Goal: Task Accomplishment & Management: Complete application form

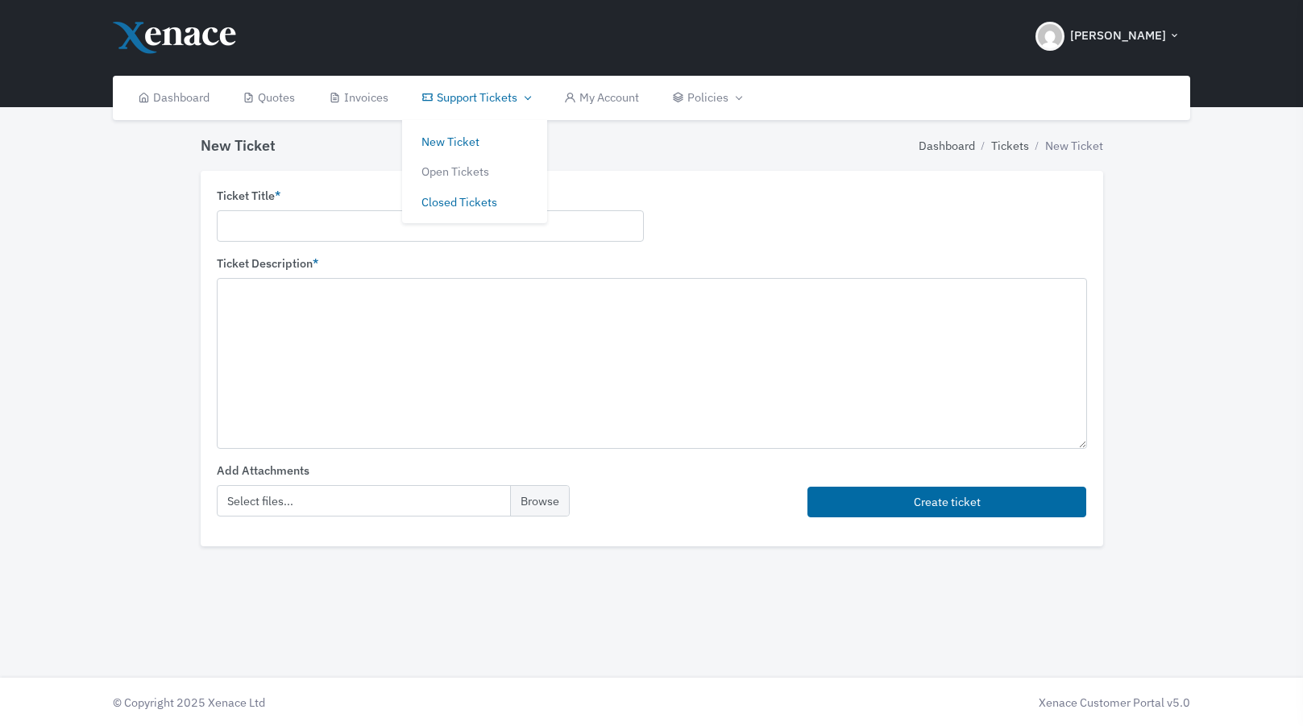
click at [460, 197] on link "Closed Tickets" at bounding box center [474, 202] width 145 height 31
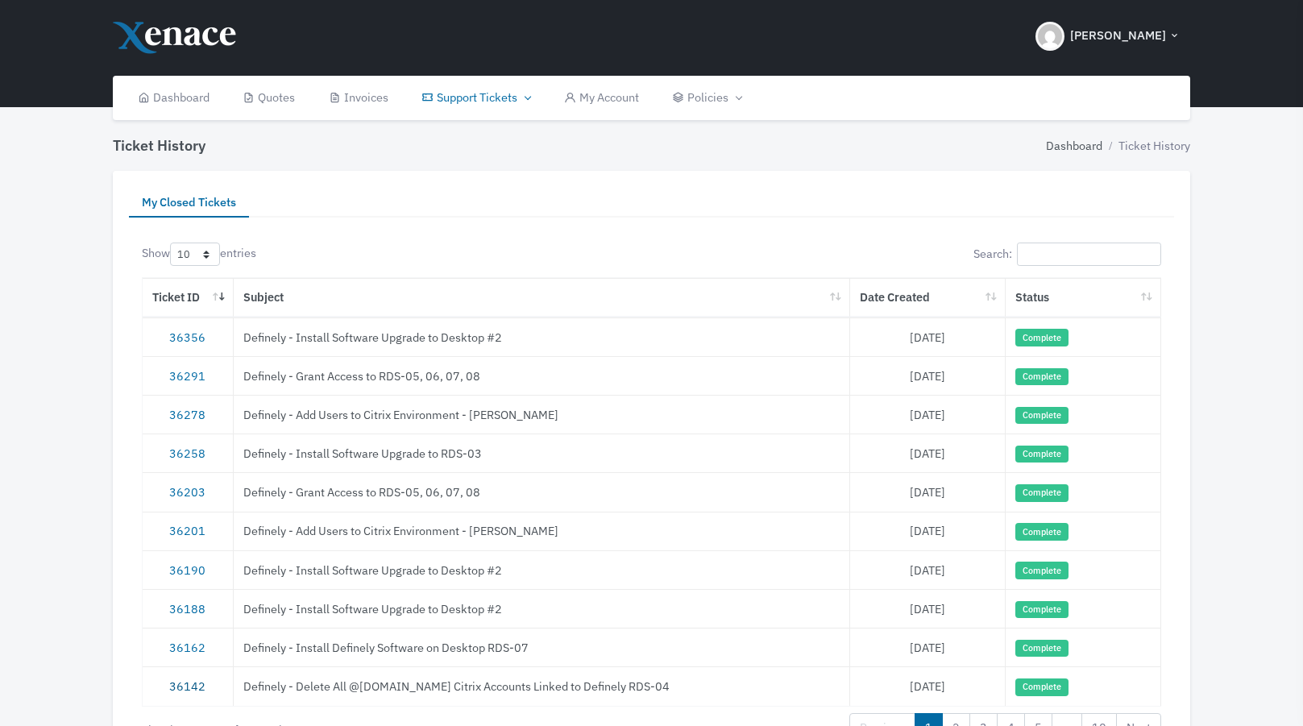
click at [189, 684] on link "36142" at bounding box center [187, 686] width 36 height 15
click at [688, 187] on ul "My Closed Tickets" at bounding box center [651, 202] width 1045 height 31
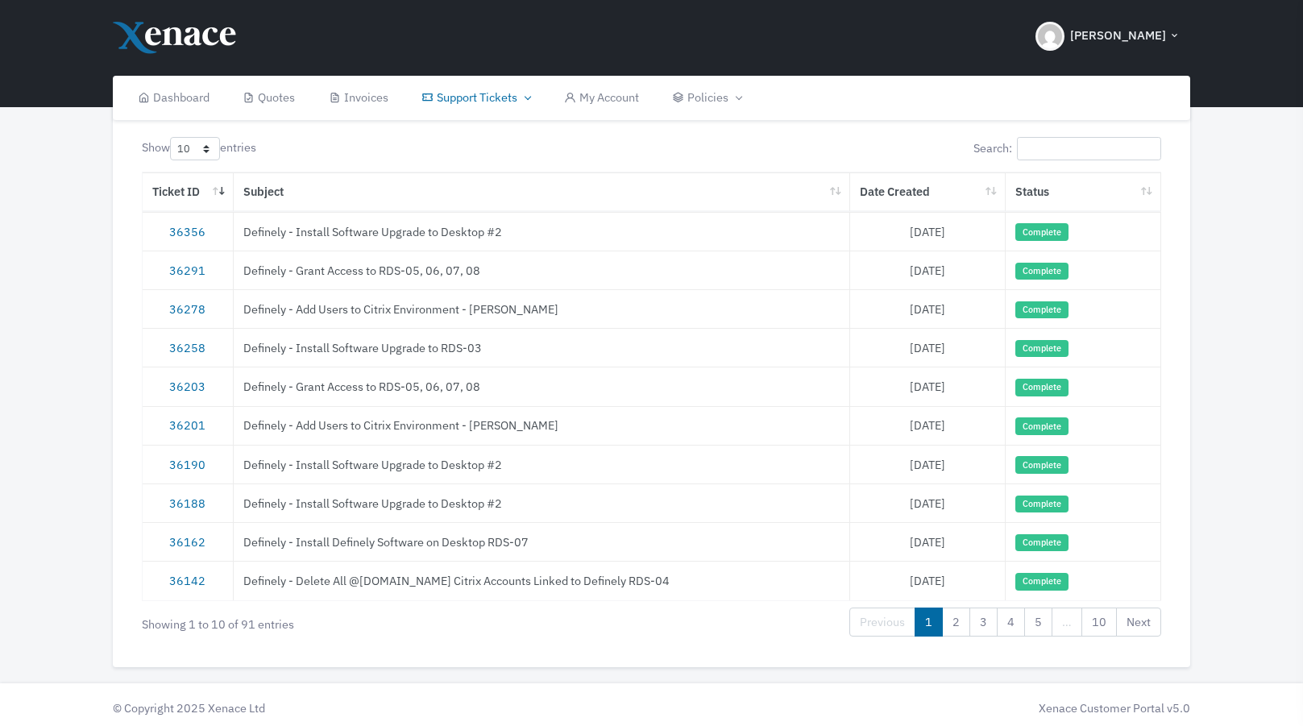
scroll to position [110, 0]
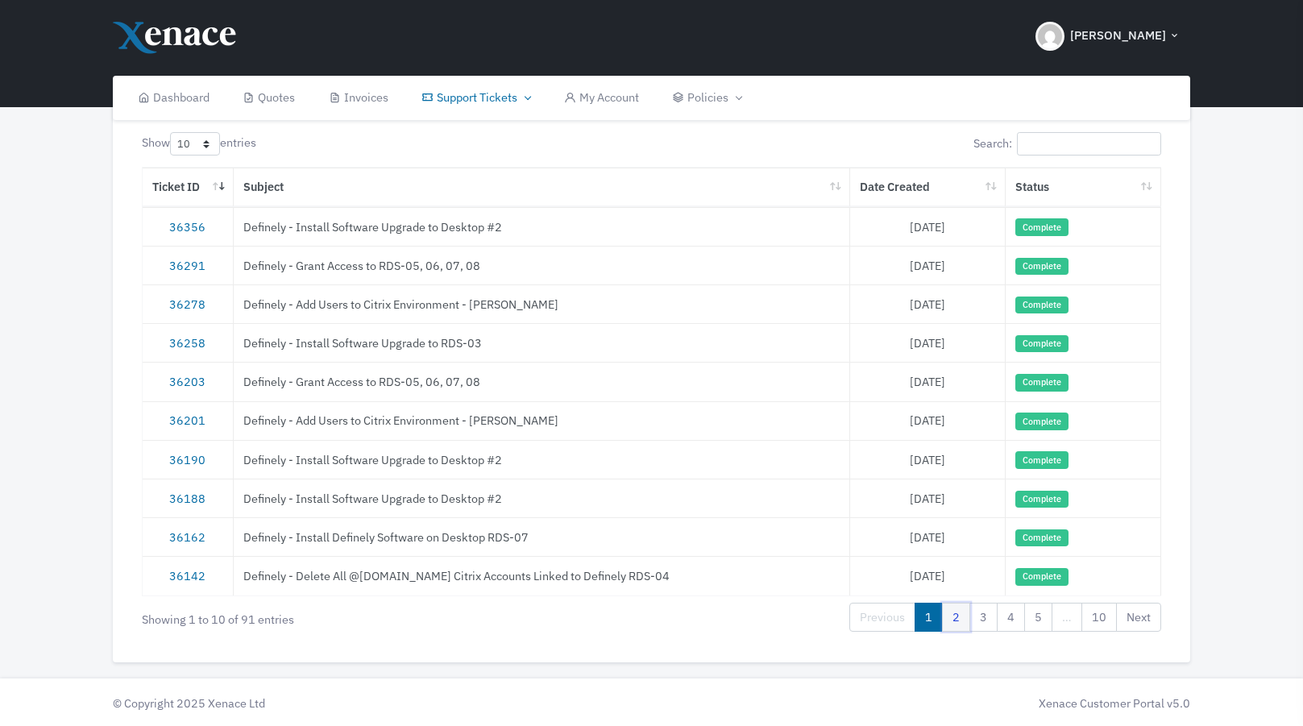
click at [962, 617] on link "2" at bounding box center [956, 617] width 28 height 29
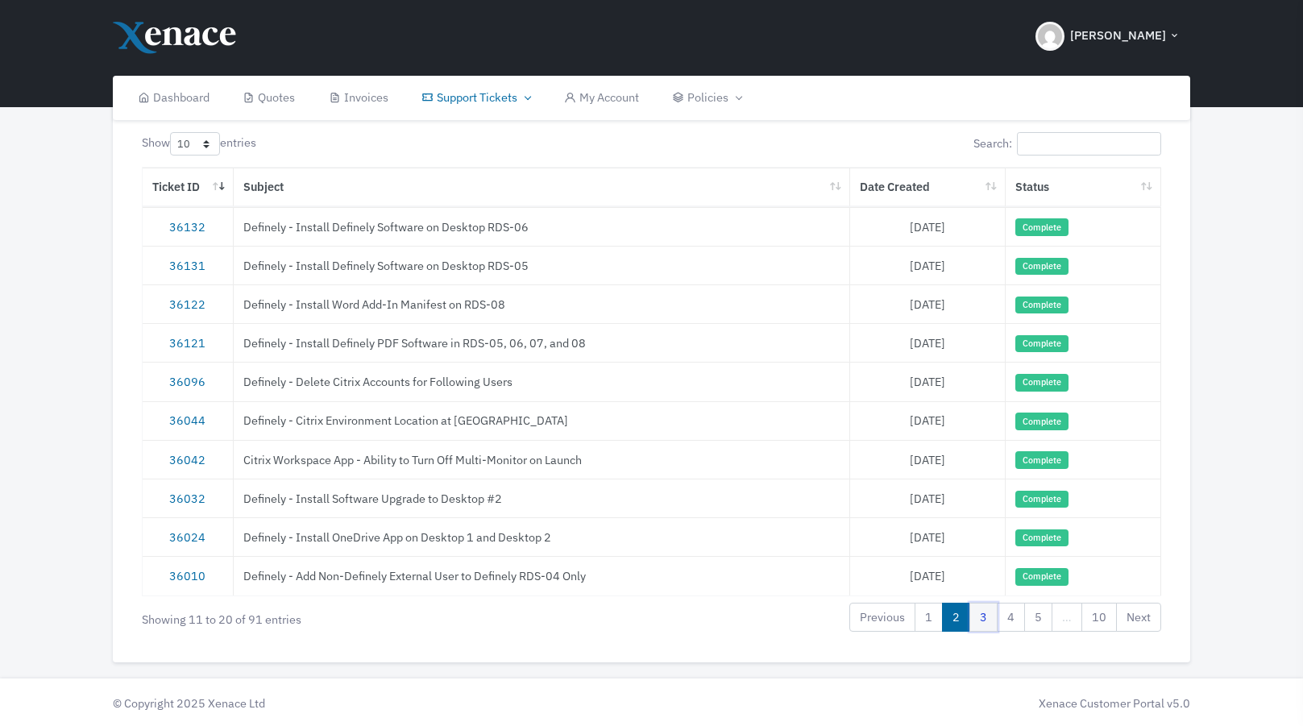
click at [982, 615] on link "3" at bounding box center [984, 617] width 28 height 29
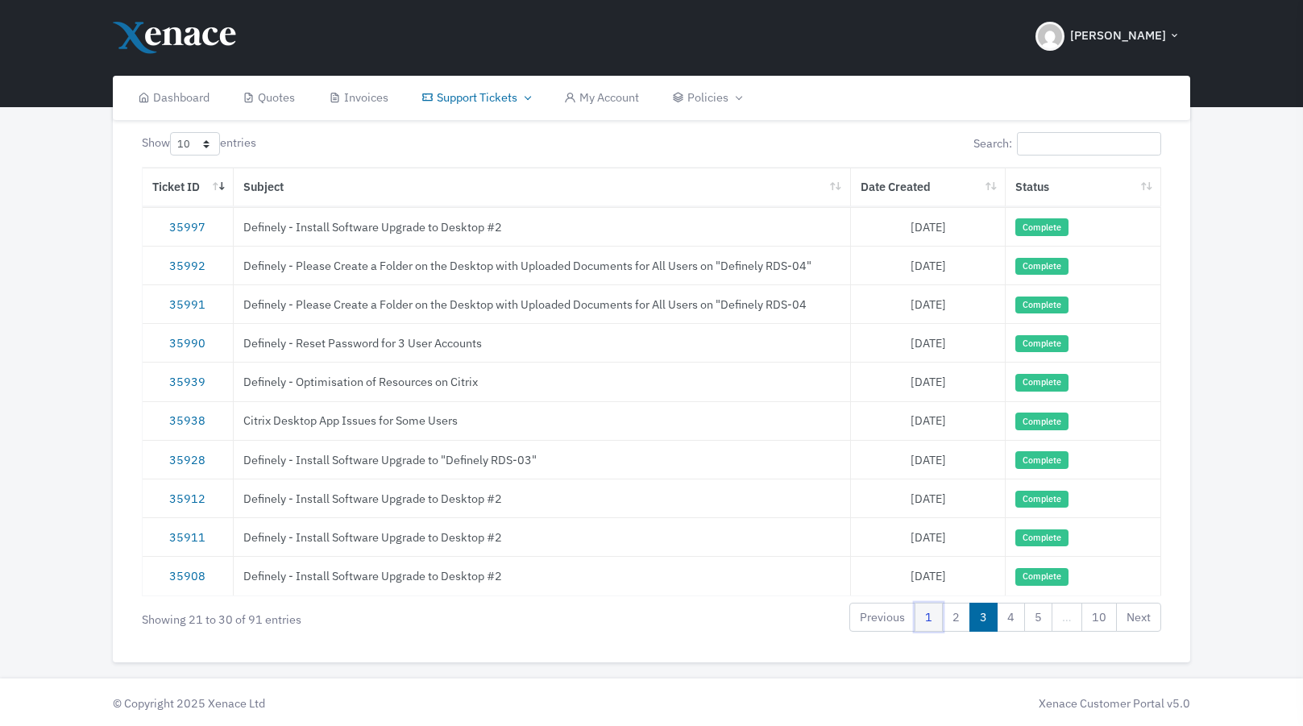
click at [943, 626] on link "1" at bounding box center [929, 617] width 28 height 29
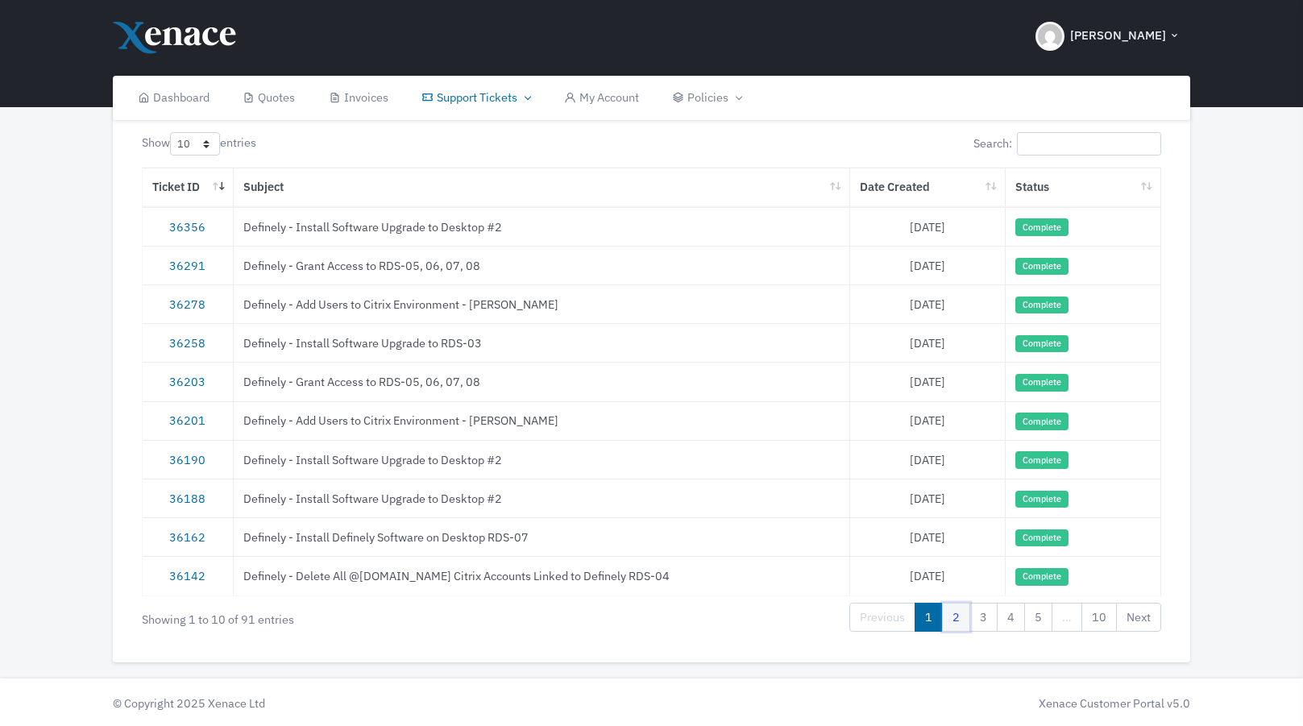
click at [956, 621] on link "2" at bounding box center [956, 617] width 28 height 29
click at [182, 576] on link "36010" at bounding box center [187, 575] width 36 height 15
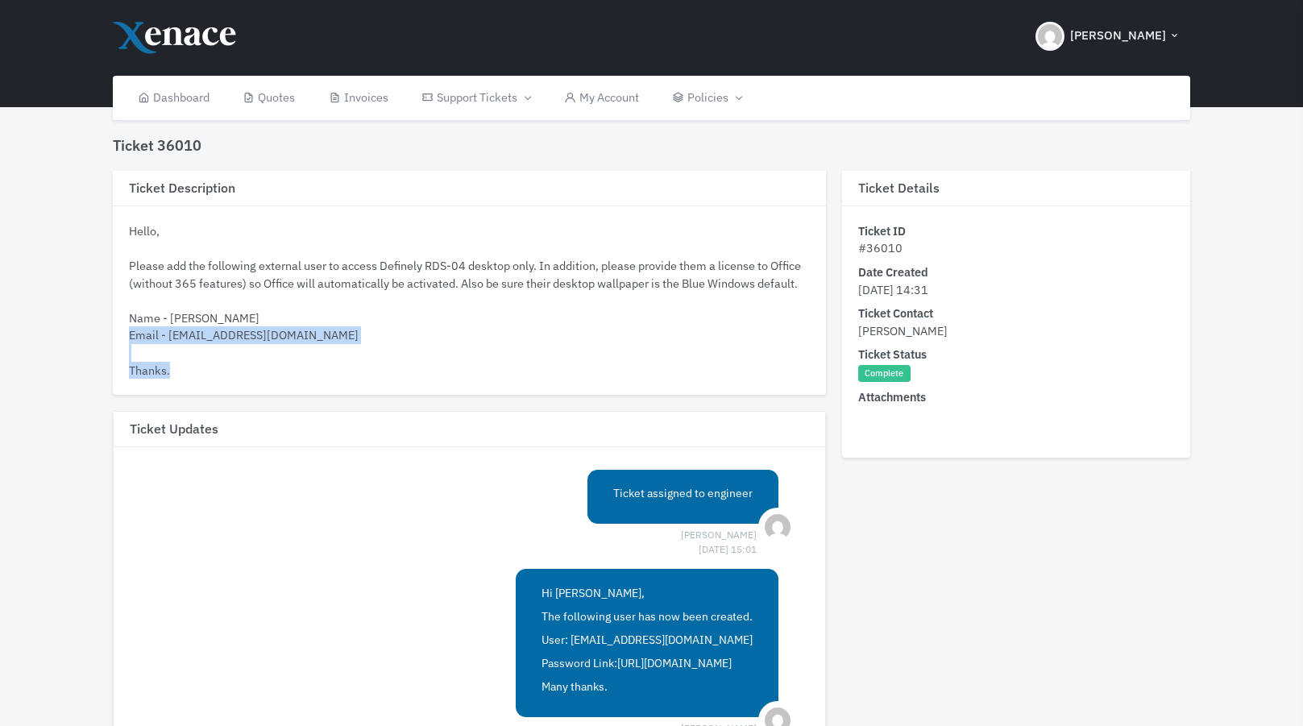
drag, startPoint x: 300, startPoint y: 335, endPoint x: 127, endPoint y: 234, distance: 199.8
click at [127, 233] on div "Hello, Please add the following external user to access Definely RDS-04 desktop…" at bounding box center [469, 300] width 713 height 189
click at [185, 346] on div "Hello, Please add the following external user to access Definely RDS-04 desktop…" at bounding box center [469, 300] width 681 height 156
drag, startPoint x: 175, startPoint y: 373, endPoint x: 129, endPoint y: 232, distance: 148.4
click at [129, 232] on div "Hello, Please add the following external user to access Definely RDS-04 desktop…" at bounding box center [469, 300] width 681 height 156
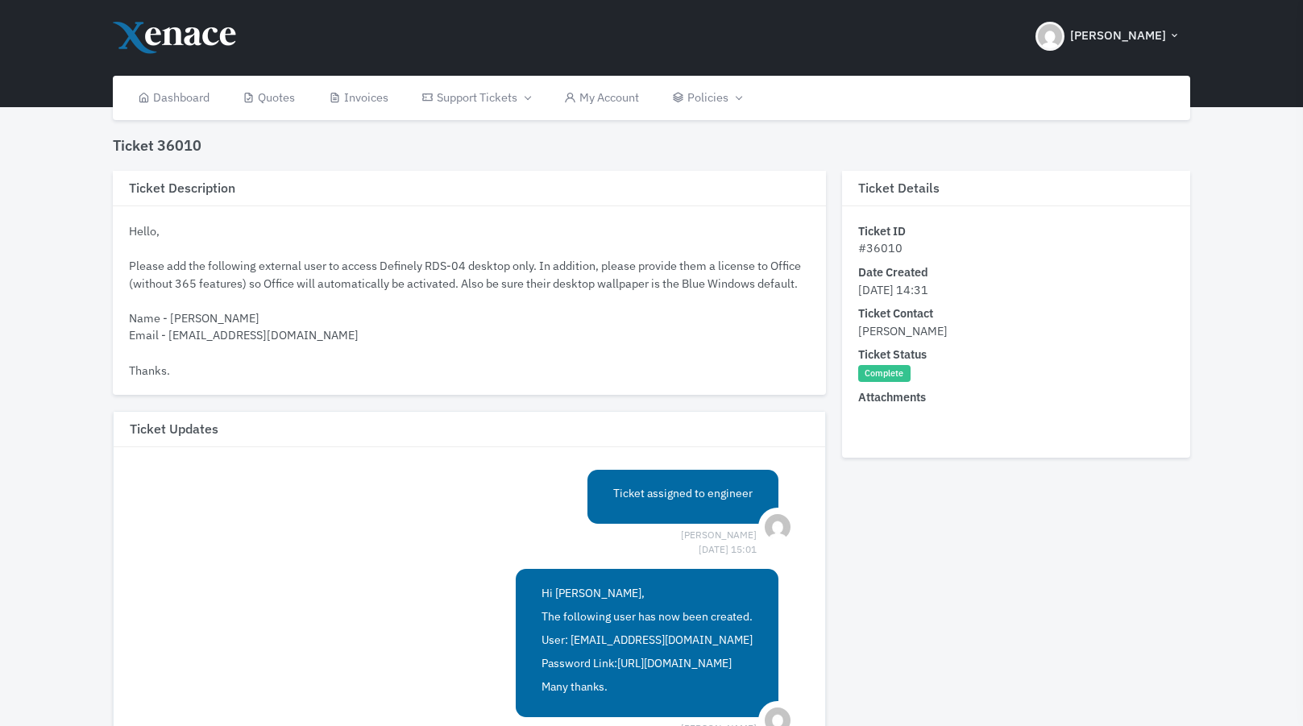
copy div "Hello, Please add the following external user to access Definely RDS-04 desktop…"
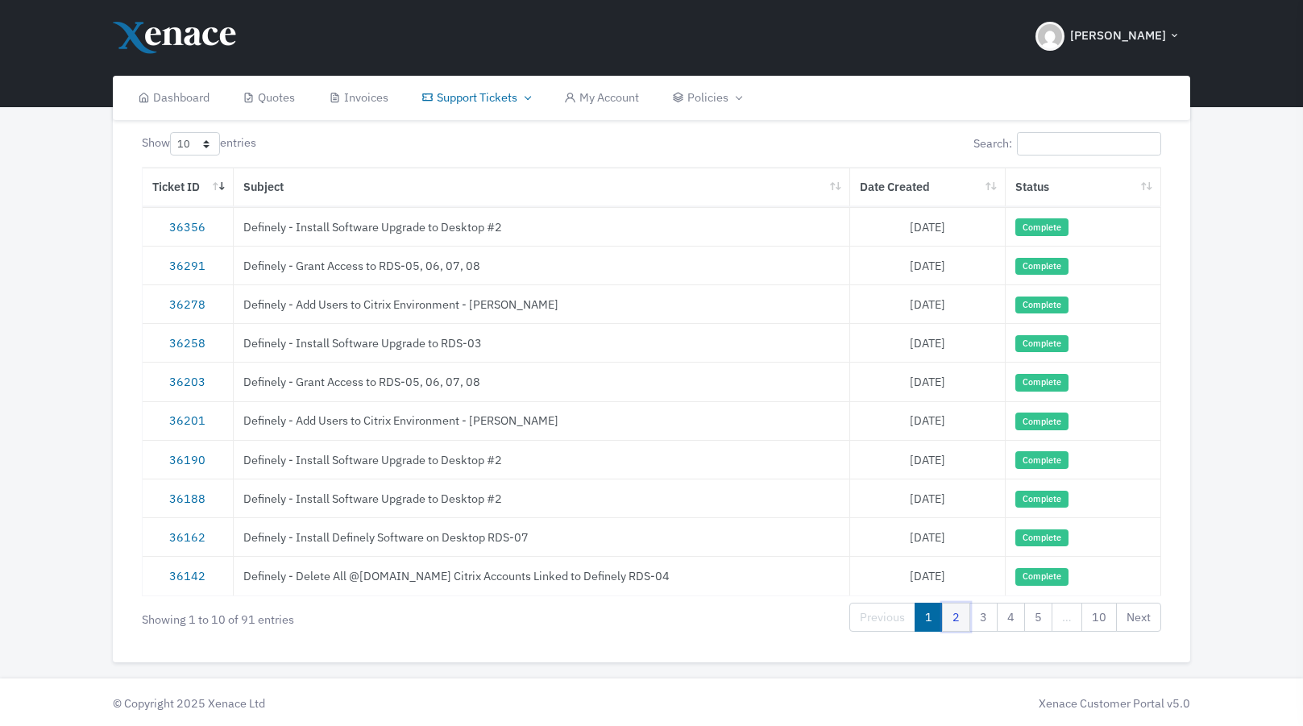
click at [962, 623] on link "2" at bounding box center [956, 617] width 28 height 29
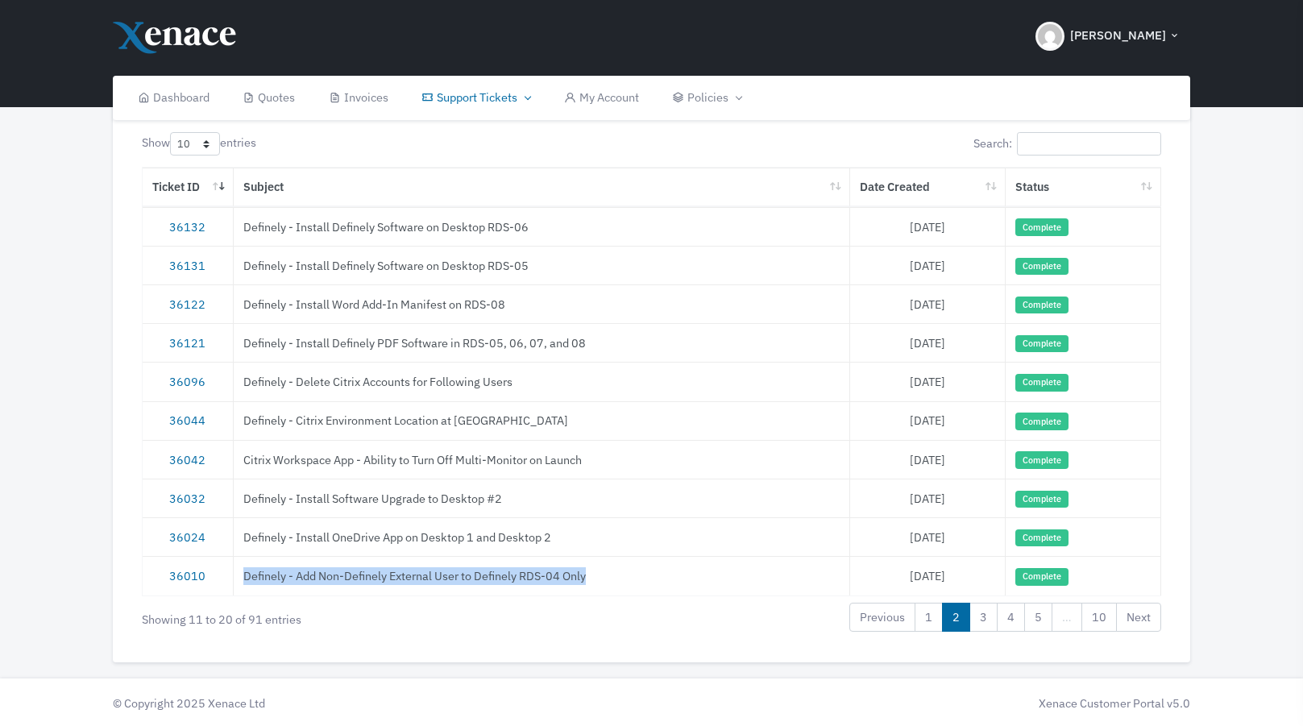
drag, startPoint x: 603, startPoint y: 571, endPoint x: 246, endPoint y: 576, distance: 357.1
click at [246, 576] on td "Definely - Add Non-Definely External User to Definely RDS-04 Only" at bounding box center [542, 575] width 617 height 39
copy td "Definely - Add Non-Definely External User to Definely RDS-04 Only"
click at [191, 226] on link "36132" at bounding box center [187, 226] width 36 height 15
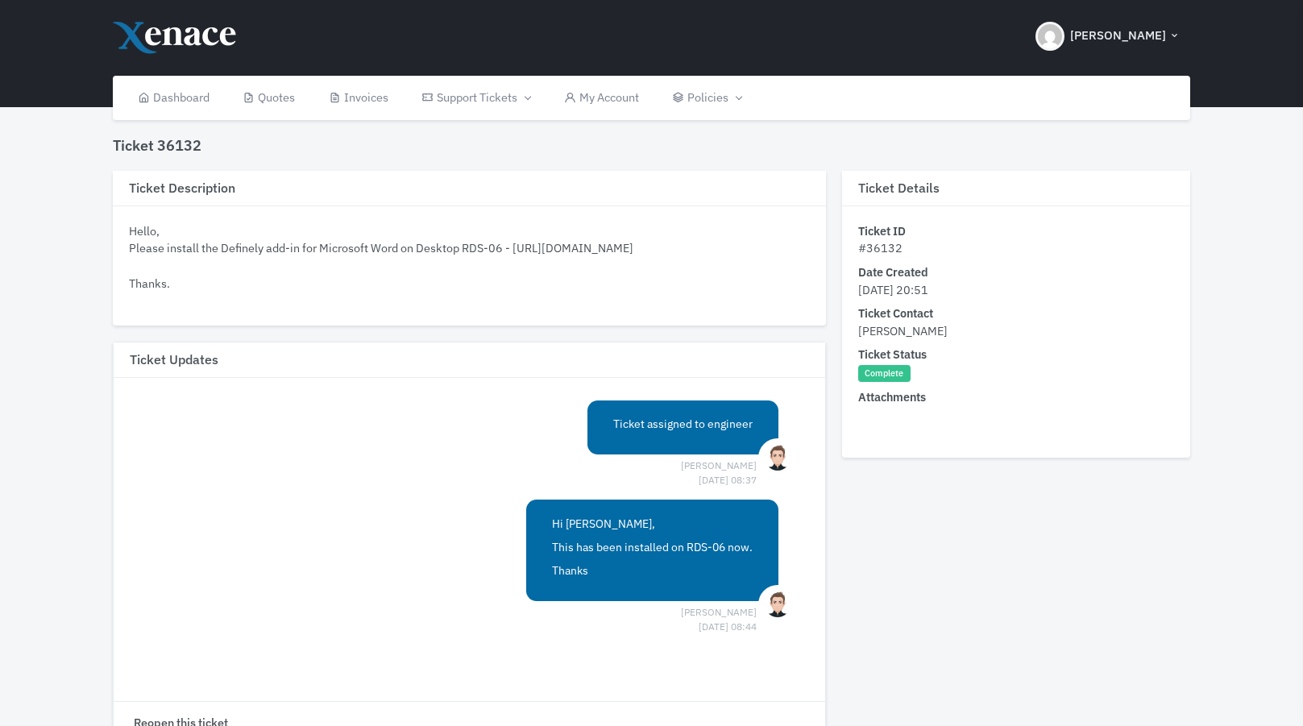
scroll to position [110, 0]
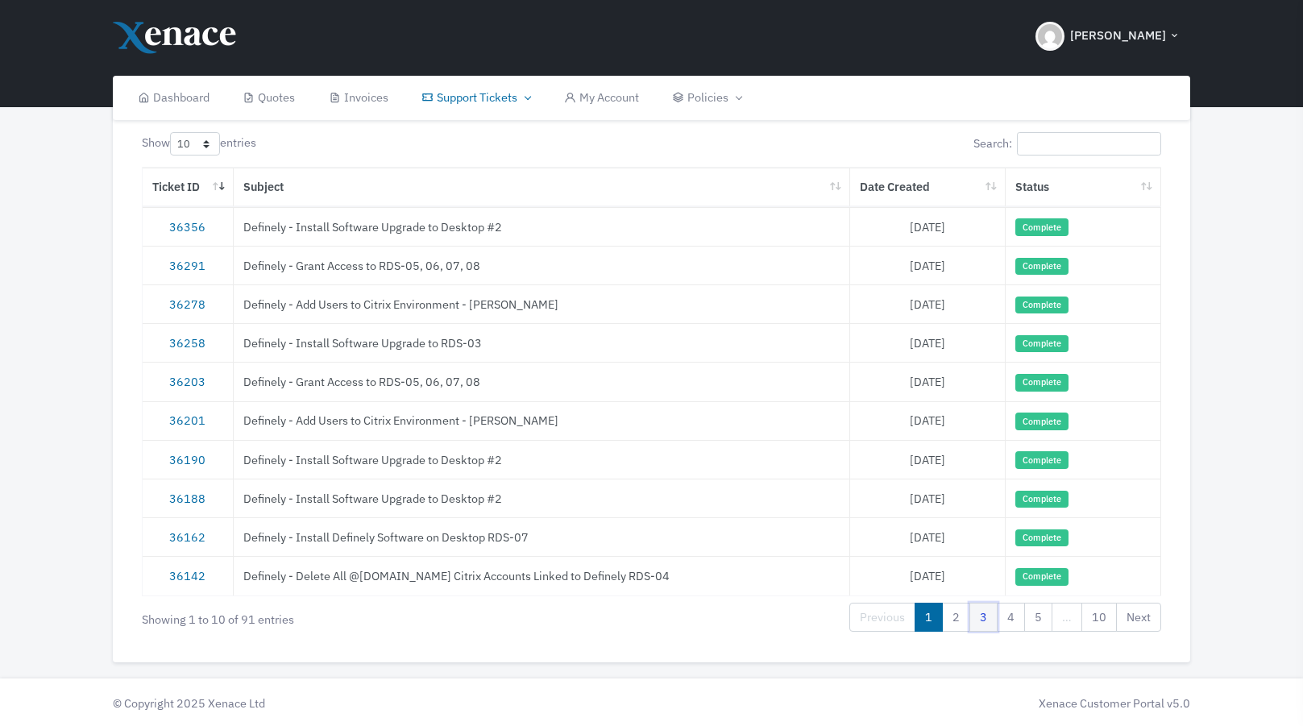
click at [984, 613] on link "3" at bounding box center [984, 617] width 28 height 29
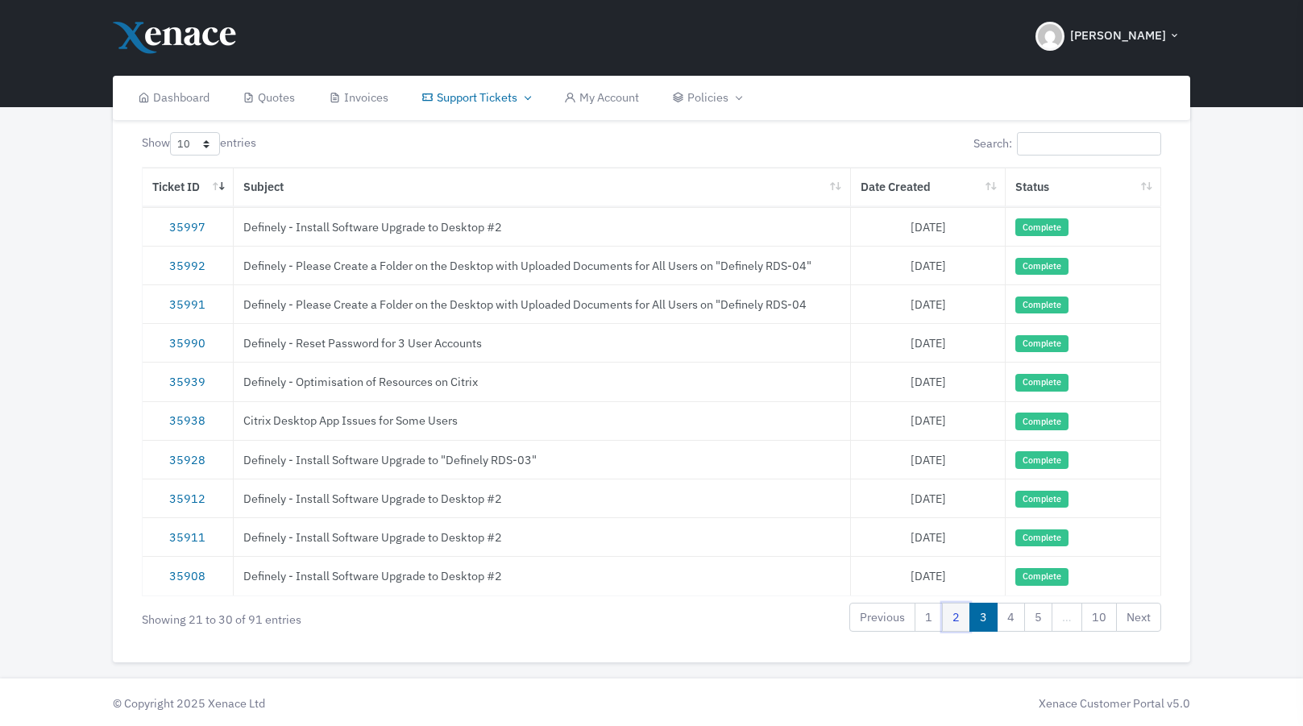
click at [962, 619] on link "2" at bounding box center [956, 617] width 28 height 29
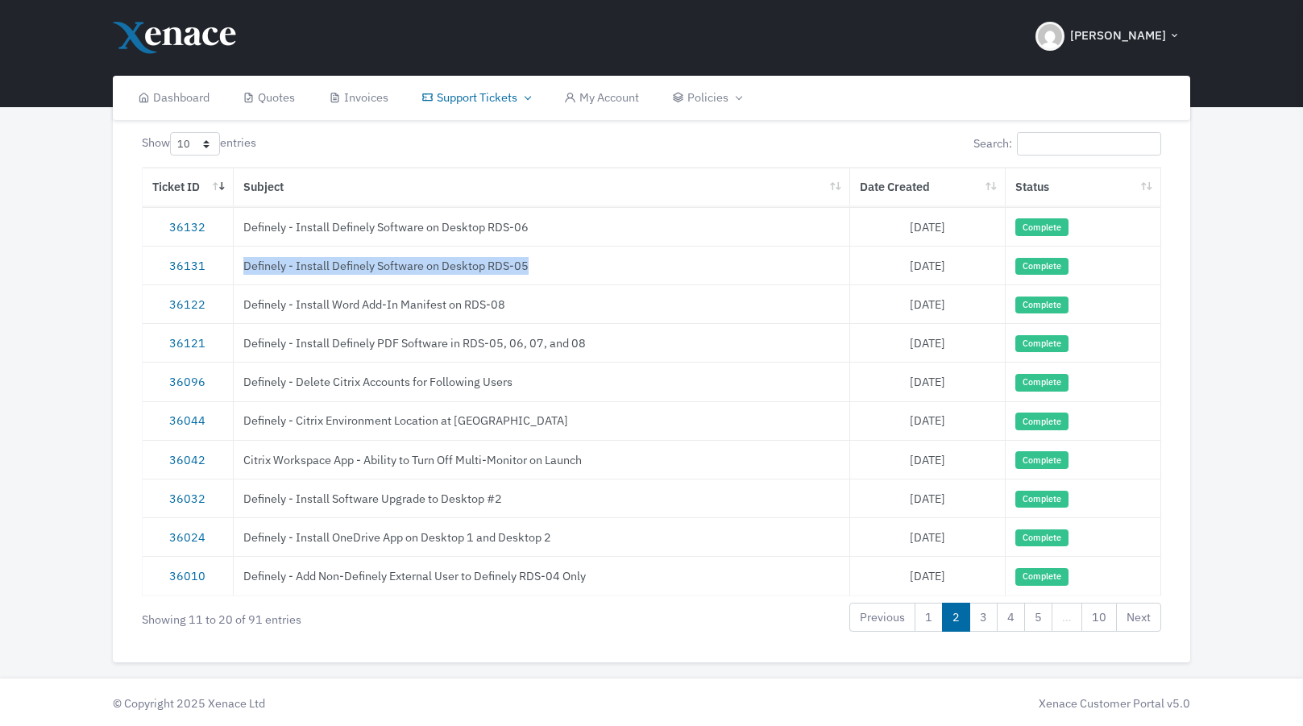
drag, startPoint x: 538, startPoint y: 264, endPoint x: 245, endPoint y: 268, distance: 292.6
click at [245, 268] on td "Definely - Install Definely Software on Desktop RDS-05" at bounding box center [542, 265] width 617 height 39
copy td "Definely - Install Definely Software on Desktop RDS-05"
click at [199, 268] on link "36131" at bounding box center [187, 265] width 36 height 15
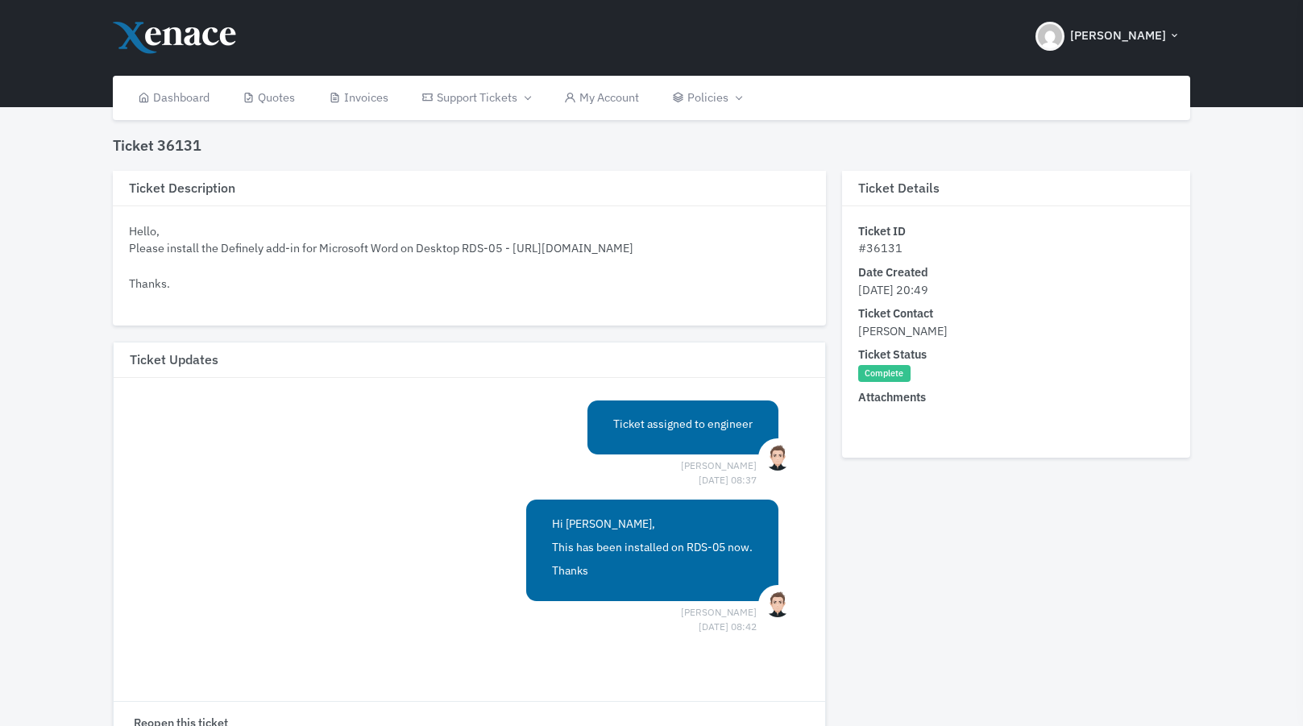
drag, startPoint x: 254, startPoint y: 290, endPoint x: 130, endPoint y: 227, distance: 139.2
click at [130, 227] on div "Hello, Please install the Definely add-in for Microsoft Word on Desktop RDS-05 …" at bounding box center [469, 256] width 681 height 69
drag, startPoint x: 184, startPoint y: 302, endPoint x: 131, endPoint y: 235, distance: 85.5
click at [131, 235] on div "Hello, Please install the Definely add-in for Microsoft Word on Desktop RDS-05 …" at bounding box center [469, 256] width 681 height 69
copy div "Hello, Please install the Definely add-in for Microsoft Word on Desktop RDS-05 …"
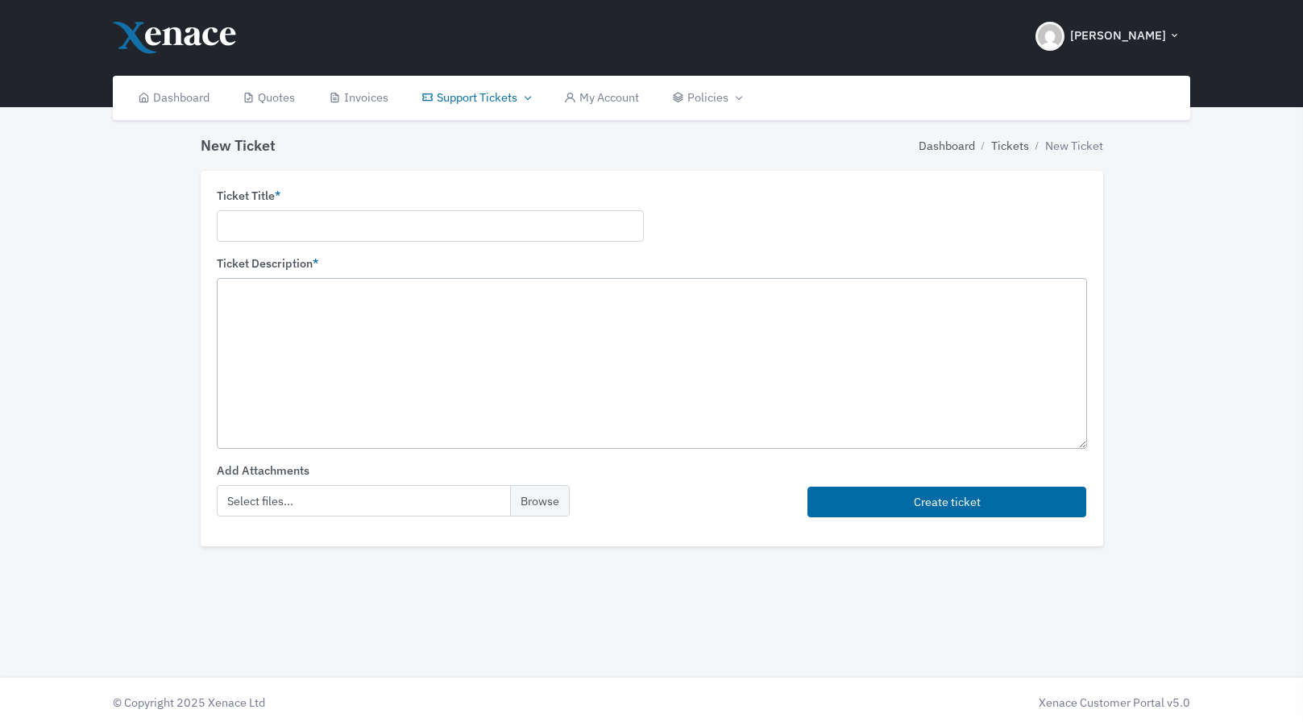
click at [544, 314] on textarea at bounding box center [652, 363] width 871 height 170
paste textarea "Hello, Please add the following external user to access Definely RDS-04 desktop…"
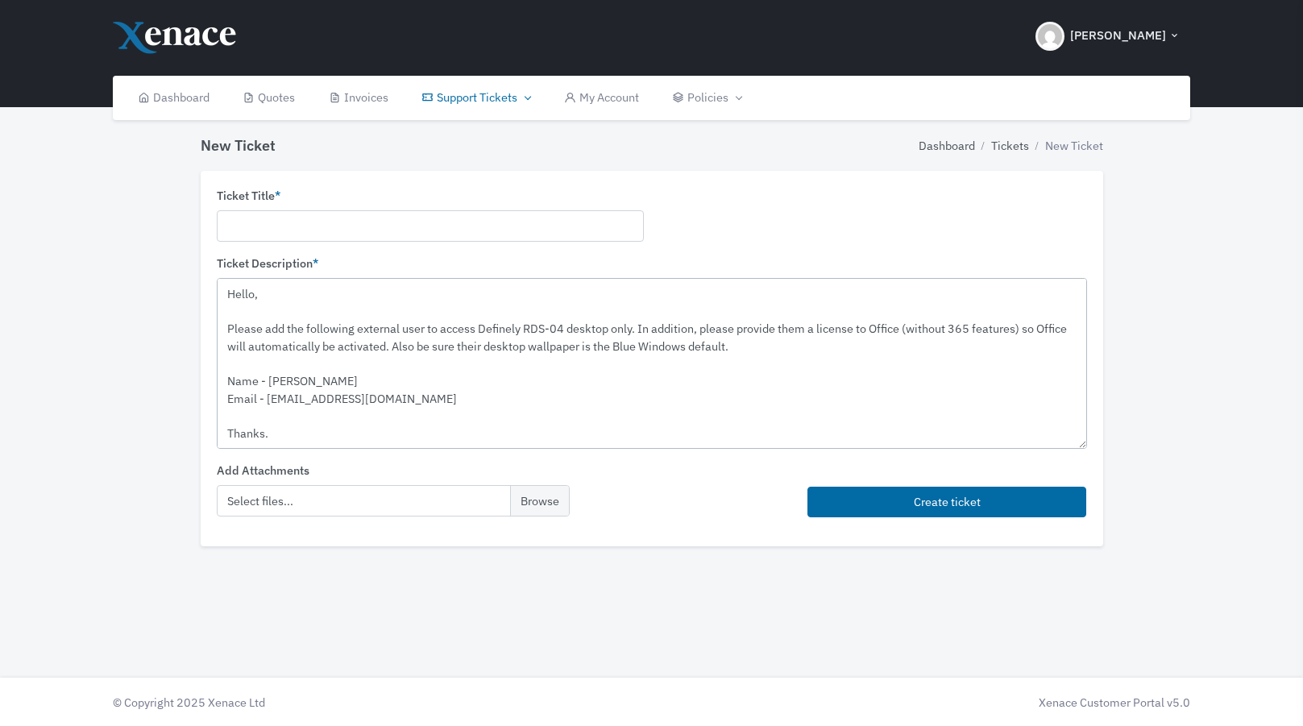
type textarea "Hello, Please add the following external user to access Definely RDS-04 desktop…"
click at [432, 228] on input "text" at bounding box center [430, 225] width 427 height 31
paste input "Definely - Add Non-Definely External User to Definely RDS-04 Only"
type input "Definely - Add Non-Definely External User to Definely RDS-04 Only"
click at [638, 324] on textarea "Hello, Please add the following external user to access Definely RDS-04 desktop…" at bounding box center [652, 363] width 871 height 170
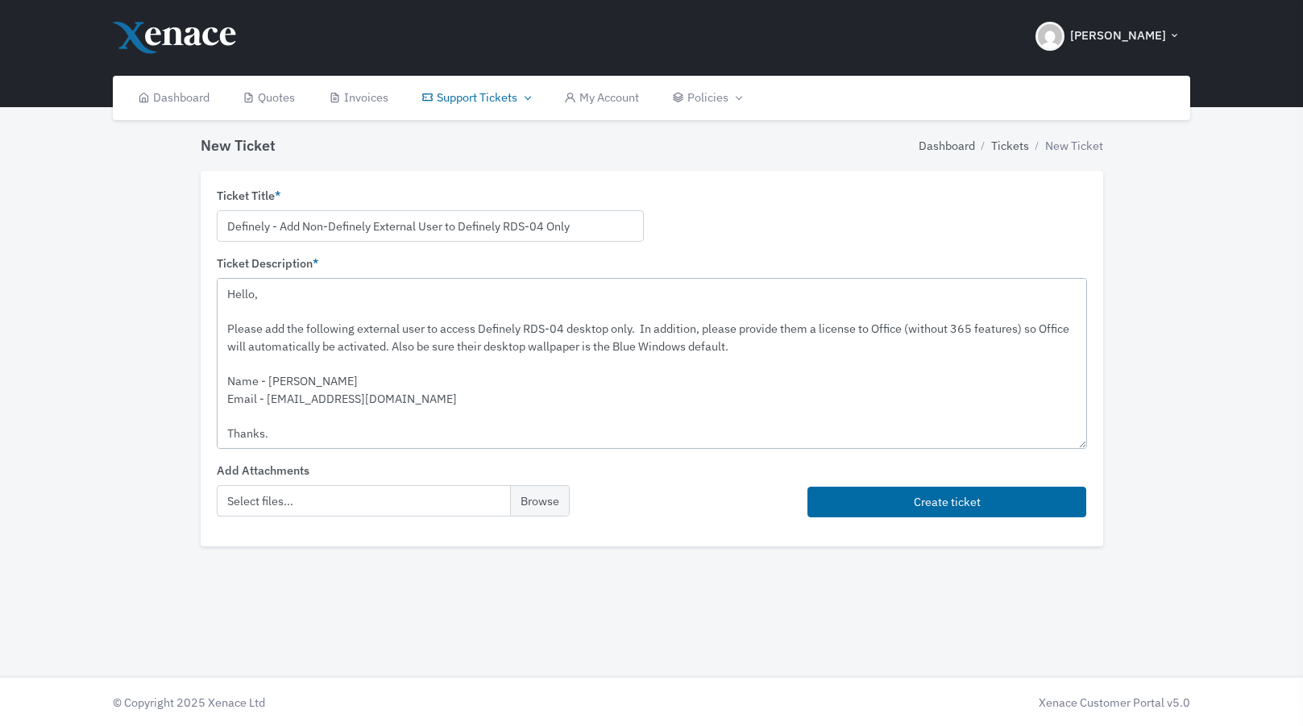
drag, startPoint x: 412, startPoint y: 398, endPoint x: 268, endPoint y: 397, distance: 144.3
click at [268, 397] on textarea "Hello, Please add the following external user to access Definely RDS-04 desktop…" at bounding box center [652, 363] width 871 height 170
paste textarea "[EMAIL_ADDRESS][DOMAIN_NAME]"
drag, startPoint x: 336, startPoint y: 385, endPoint x: 264, endPoint y: 385, distance: 71.7
click at [264, 385] on textarea "Hello, Please add the following external user to access Definely RDS-04 desktop…" at bounding box center [652, 363] width 871 height 170
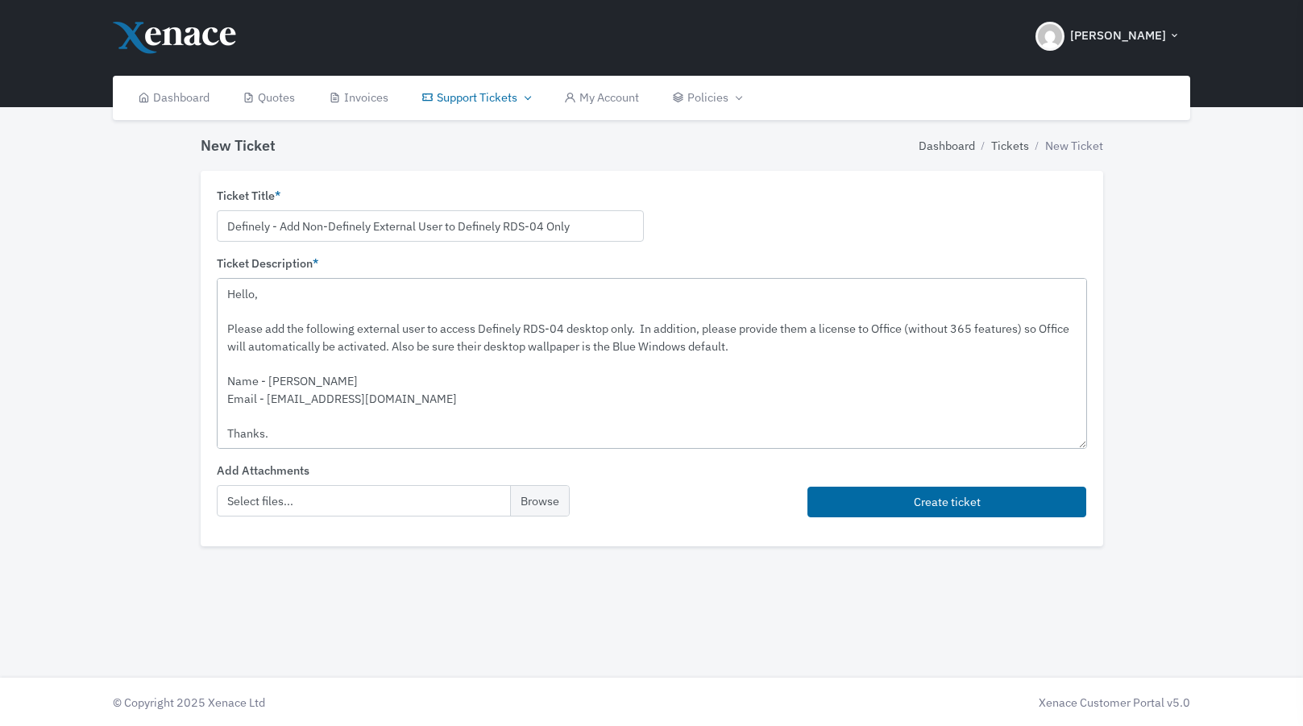
click at [276, 383] on textarea "Hello, Please add the following external user to access Definely RDS-04 desktop…" at bounding box center [652, 363] width 871 height 170
click at [350, 380] on textarea "Hello, Please add the following external user to access Definely RDS-04 desktop…" at bounding box center [652, 363] width 871 height 170
paste textarea "[PERSON_NAME]"
click at [424, 331] on textarea "Hello, Please add the following external user to access Definely RDS-04 desktop…" at bounding box center [652, 363] width 871 height 170
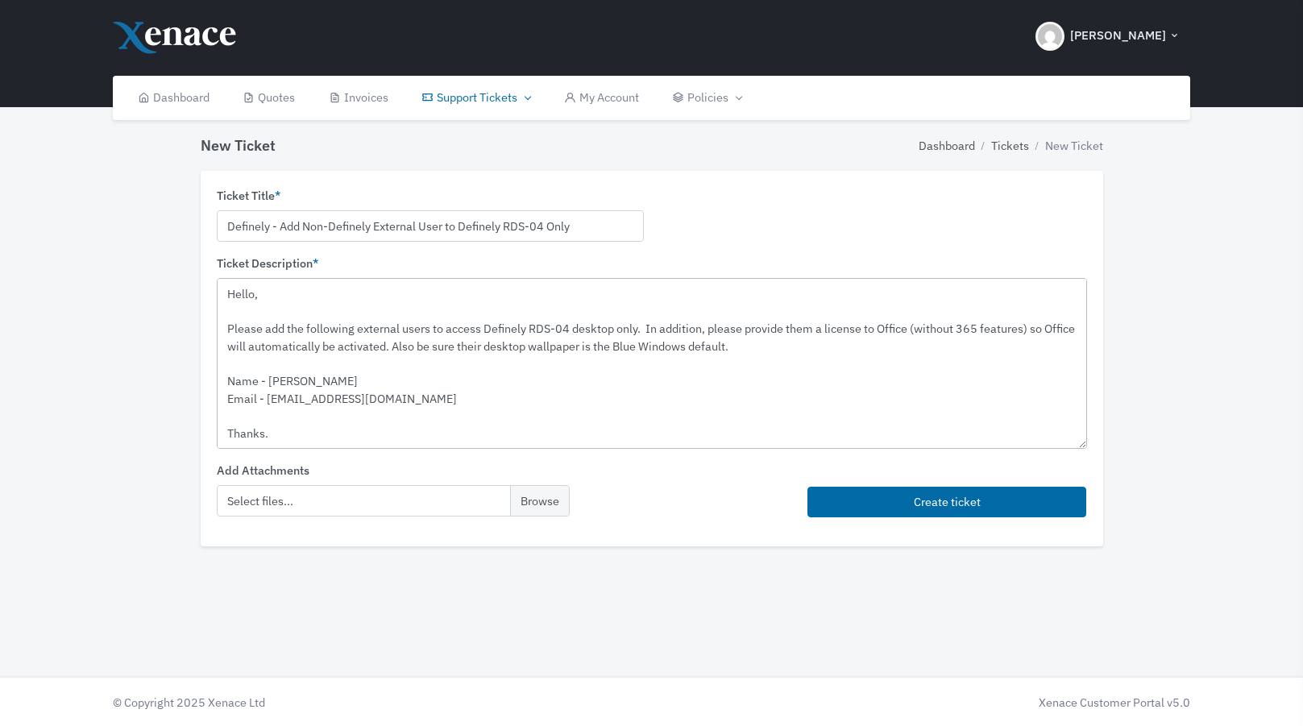
drag, startPoint x: 380, startPoint y: 401, endPoint x: 210, endPoint y: 376, distance: 171.9
click at [210, 376] on div "Ticket Title * Definely - Add Non-Definely External User to Definely RDS-04 Onl…" at bounding box center [652, 359] width 903 height 376
click at [384, 393] on textarea "Hello, Please add the following external users to access Definely RDS-04 deskto…" at bounding box center [652, 363] width 871 height 170
paste textarea "Name - [PERSON_NAME] Email - [EMAIL_ADDRESS][DOMAIN_NAME]"
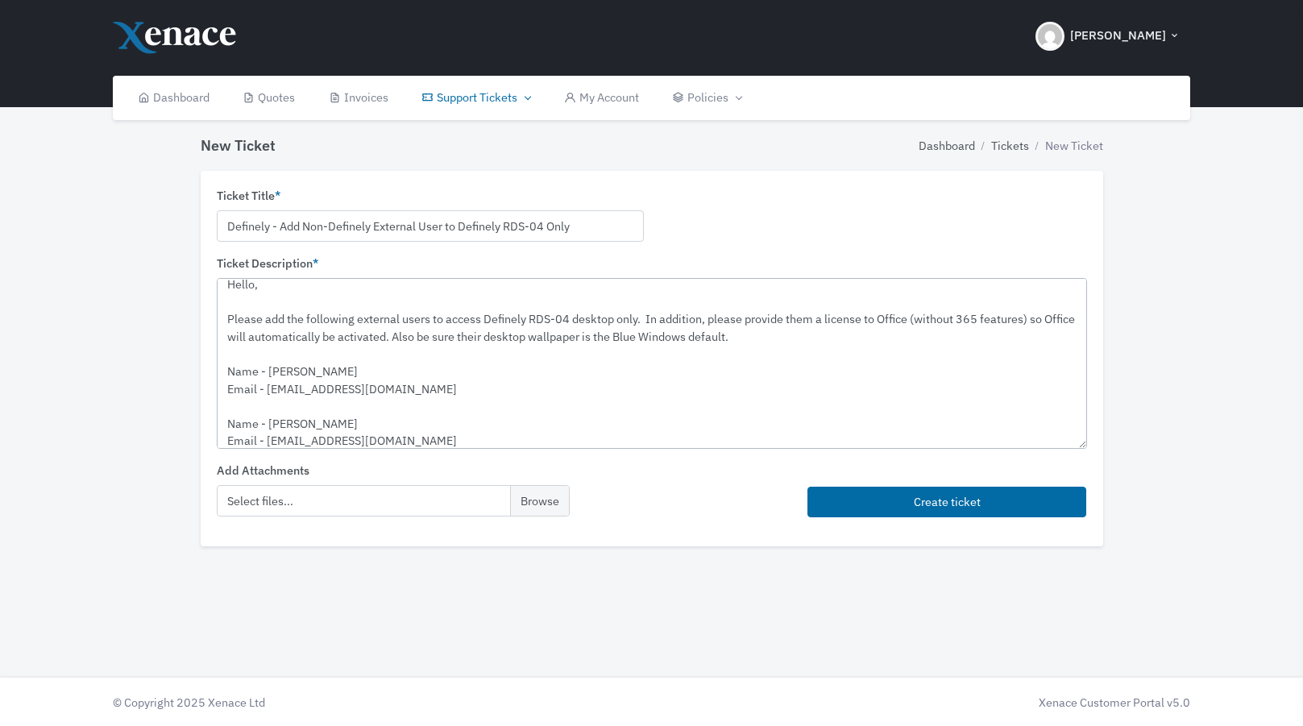
drag, startPoint x: 324, startPoint y: 428, endPoint x: 268, endPoint y: 428, distance: 55.6
click at [268, 428] on textarea "Hello, Please add the following external users to access Definely RDS-04 deskto…" at bounding box center [652, 363] width 871 height 170
paste textarea "[PERSON_NAME]"
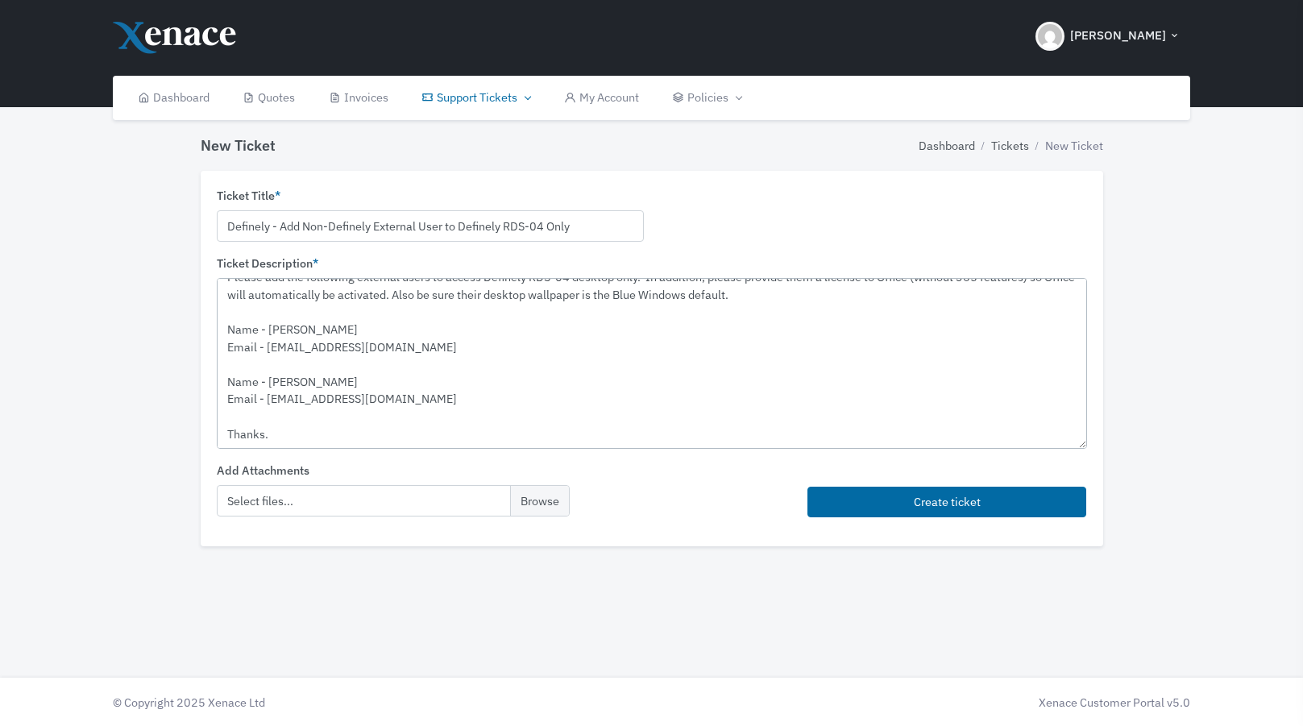
drag, startPoint x: 377, startPoint y: 400, endPoint x: 282, endPoint y: 401, distance: 95.1
click at [283, 401] on textarea "Hello, Please add the following external users to access Definely RDS-04 deskto…" at bounding box center [652, 363] width 871 height 170
paste textarea "[EMAIL_ADDRESS][DOMAIN_NAME]"
type textarea "Hello, Please add the following external users to access Definely RDS-04 deskto…"
click at [782, 633] on html "[PERSON_NAME] My Account Sign out" at bounding box center [651, 363] width 1303 height 726
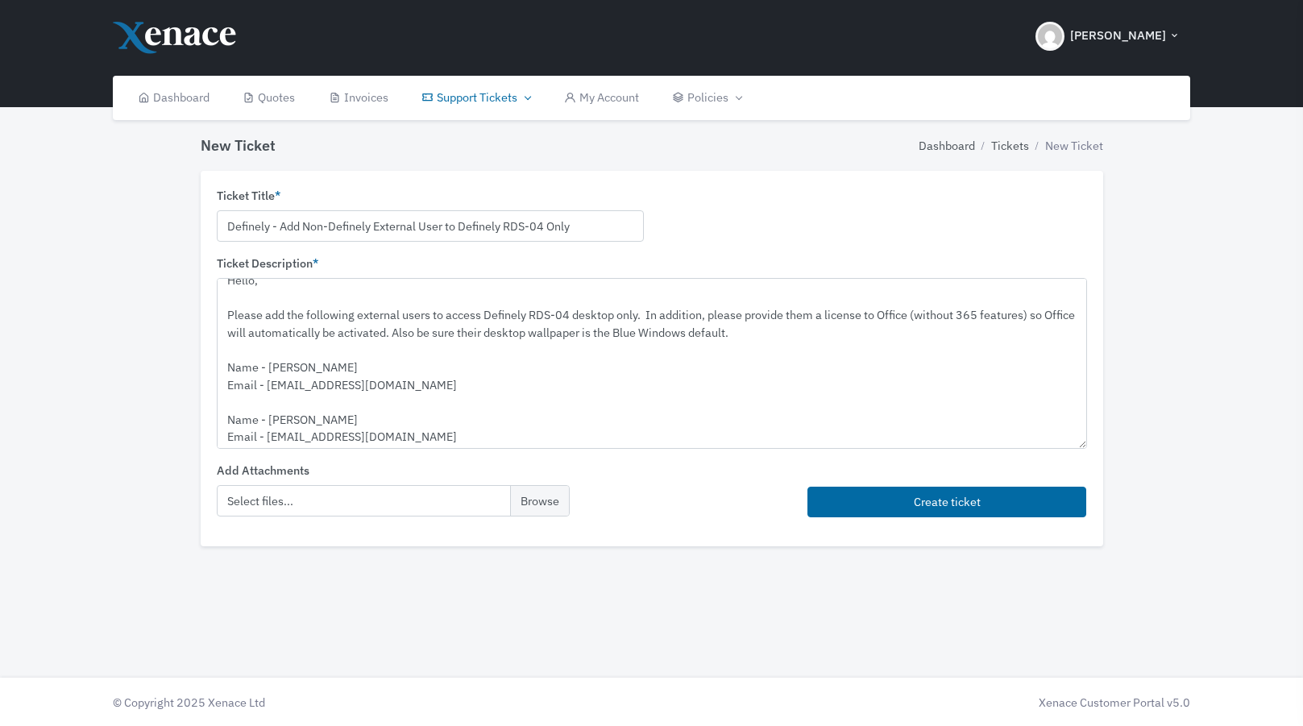
scroll to position [10, 0]
click at [445, 229] on input "Definely - Add Non-Definely External User to Definely RDS-04 Only" at bounding box center [430, 225] width 427 height 31
type input "Definely - Add Non-Definely External Users to Definely RDS-04 Only"
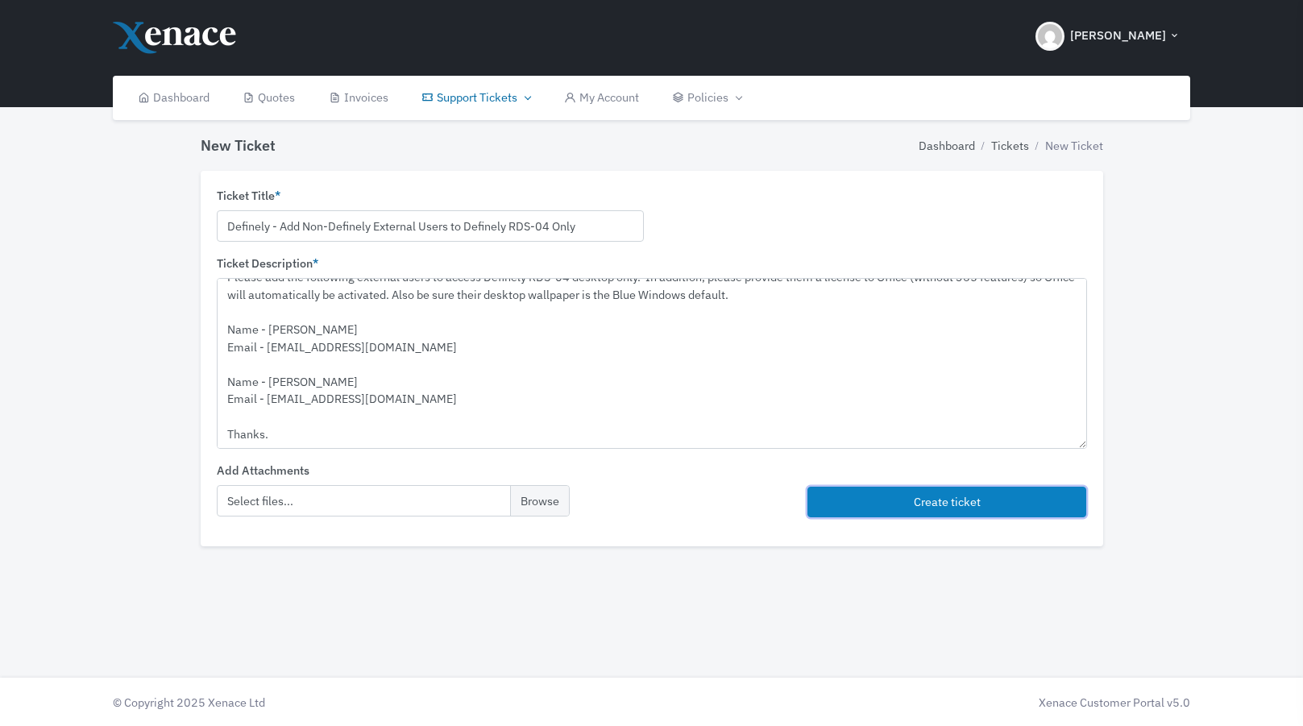
click at [902, 503] on button "Create ticket" at bounding box center [948, 502] width 280 height 31
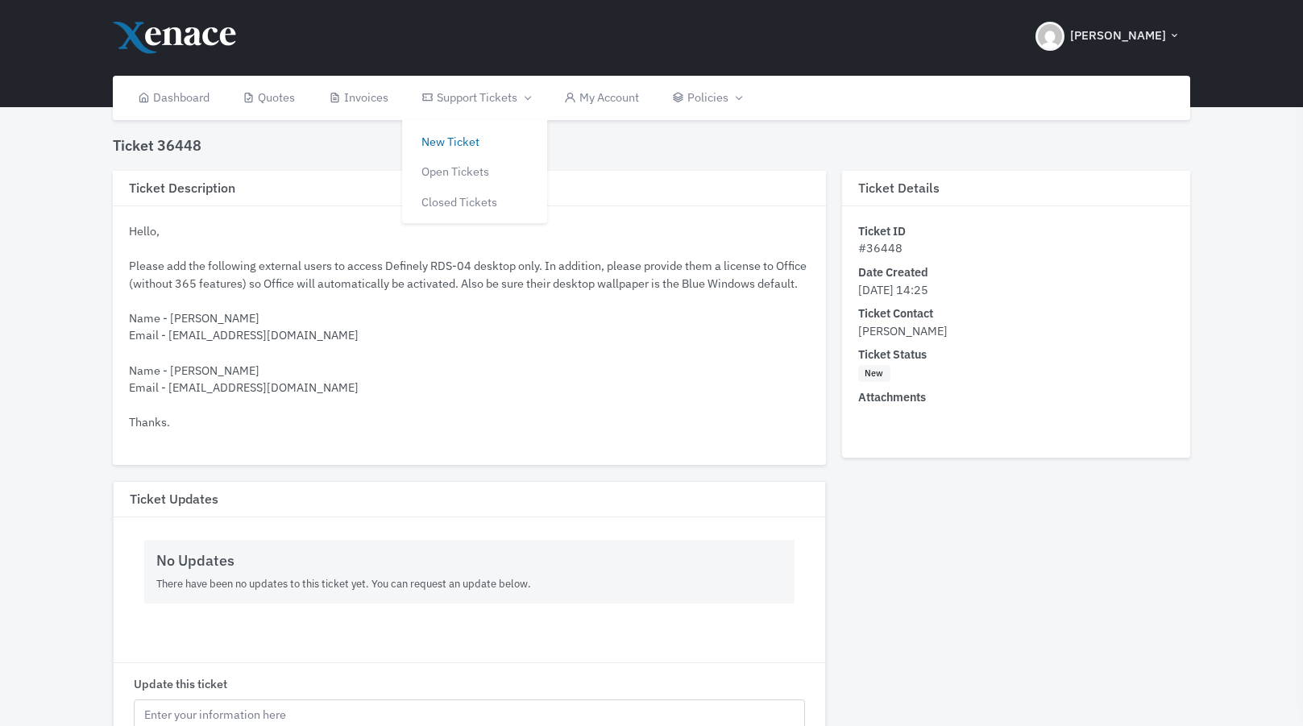
click at [477, 148] on link "New Ticket" at bounding box center [474, 142] width 145 height 31
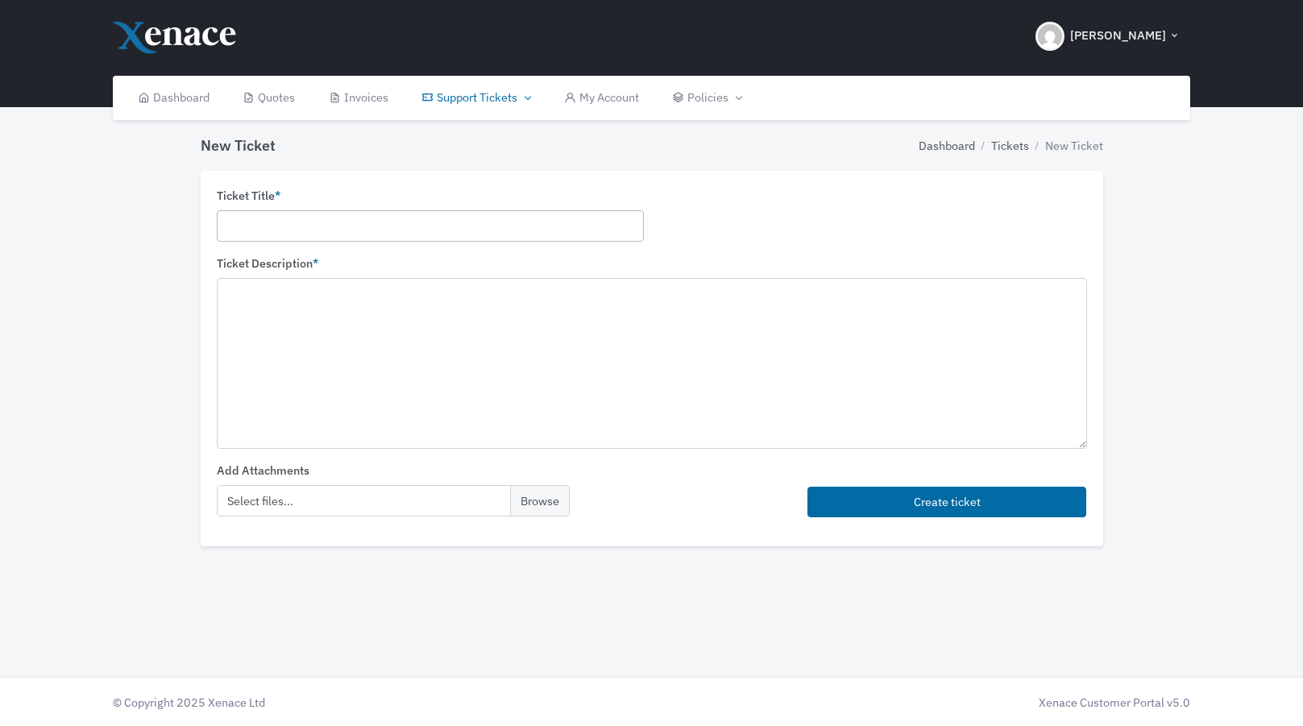
click at [443, 218] on input "text" at bounding box center [430, 225] width 427 height 31
paste input "Definely - Install Definely Software on Desktop RDS-05"
type input "Definely - Install Definely Software on Desktop RDS-04"
click at [314, 304] on textarea at bounding box center [652, 363] width 871 height 170
paste textarea "Hello, Please install the Definely add-in for Microsoft Word on Desktop RDS-05 …"
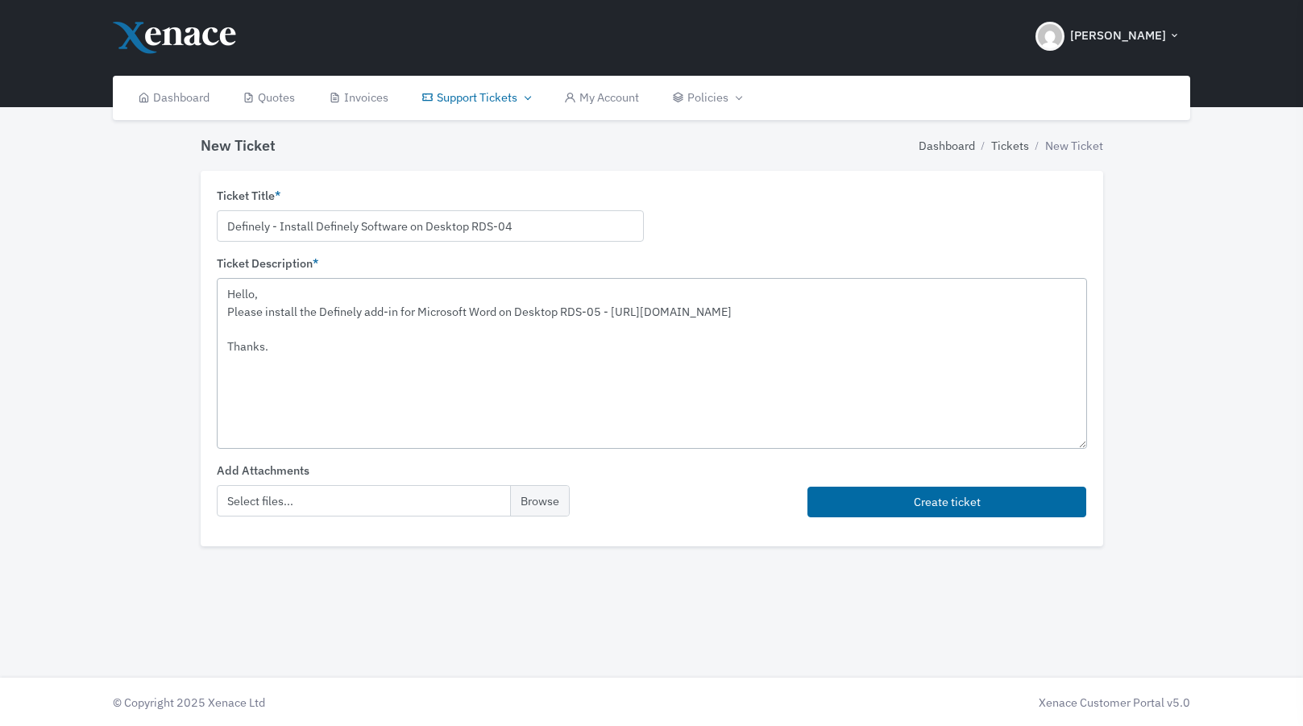
click at [597, 312] on textarea "Hello, Please install the Definely add-in for Microsoft Word on Desktop RDS-05 …" at bounding box center [652, 363] width 871 height 170
drag, startPoint x: 585, startPoint y: 326, endPoint x: 615, endPoint y: 308, distance: 35.1
click at [615, 308] on textarea "Hello, Please install the Definely add-in for Microsoft Word on Desktop RDS-04 …" at bounding box center [652, 363] width 871 height 170
paste textarea "[URL][DOMAIN_NAME]"
type textarea "Hello, Please install the Definely add-in for Microsoft Word on Desktop RDS-04 …"
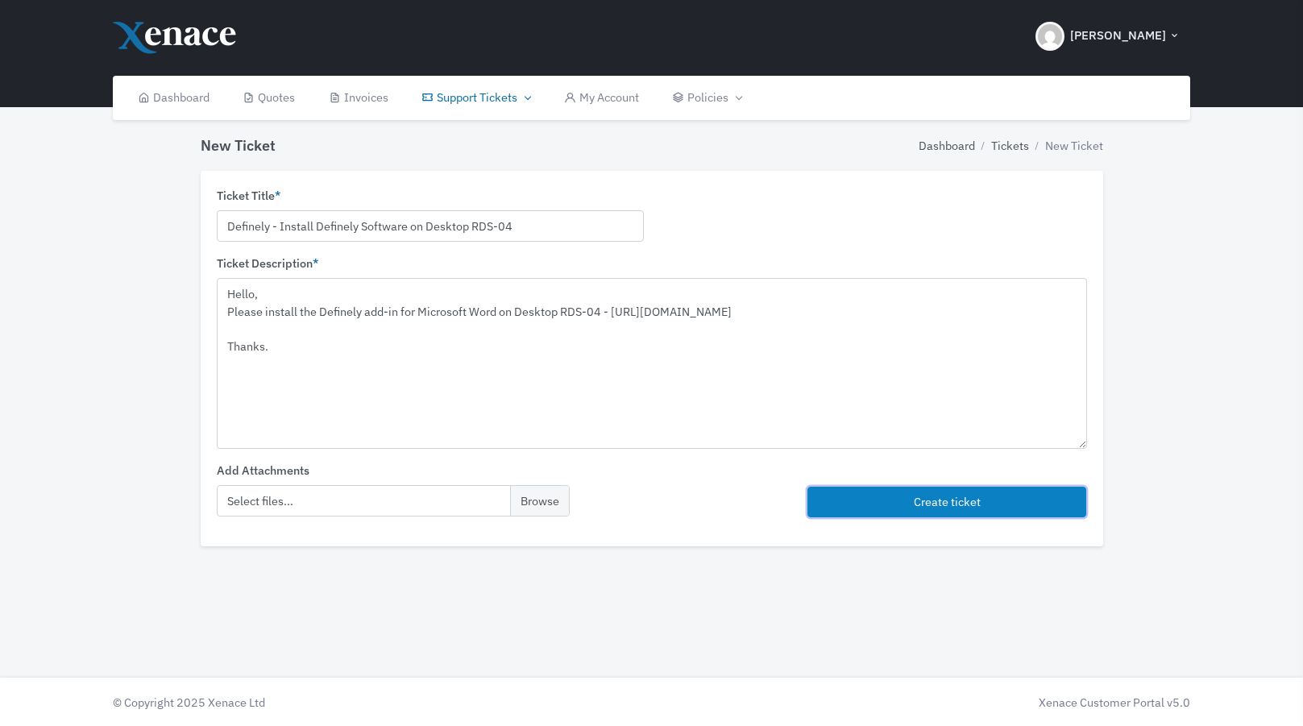
click at [892, 502] on button "Create ticket" at bounding box center [948, 502] width 280 height 31
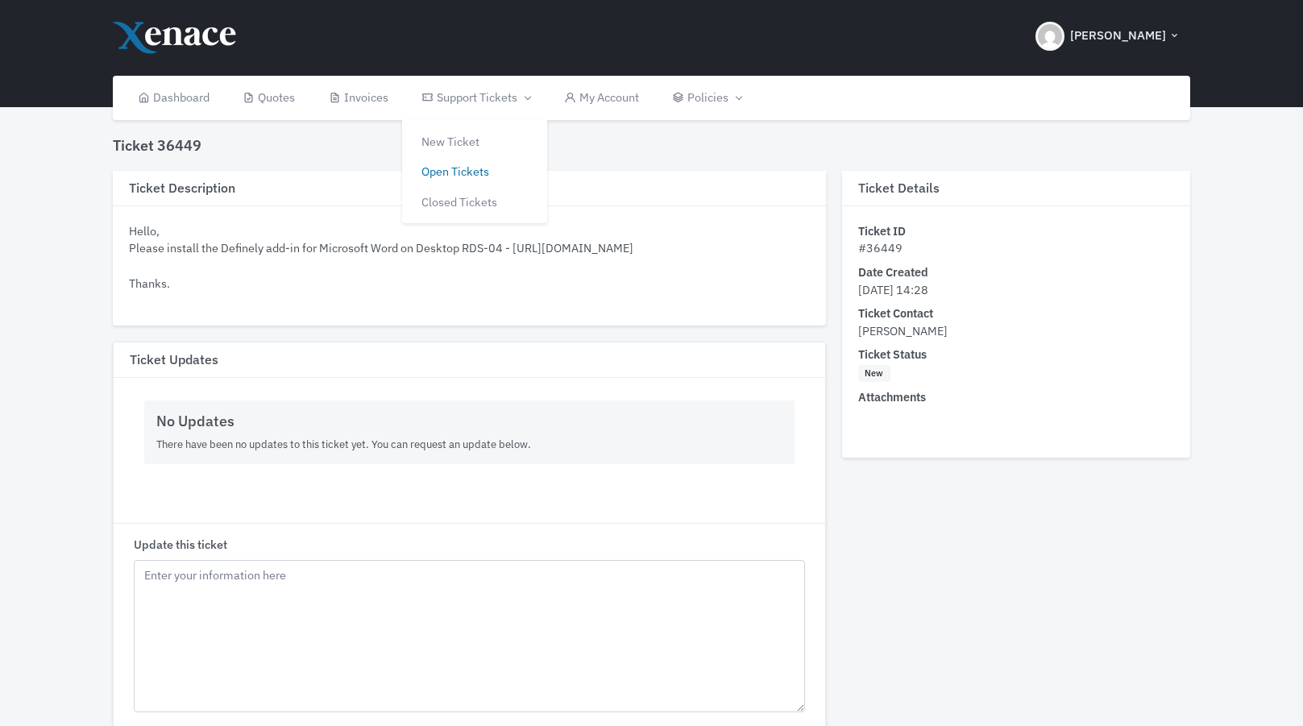
click at [455, 164] on link "Open Tickets" at bounding box center [474, 171] width 145 height 31
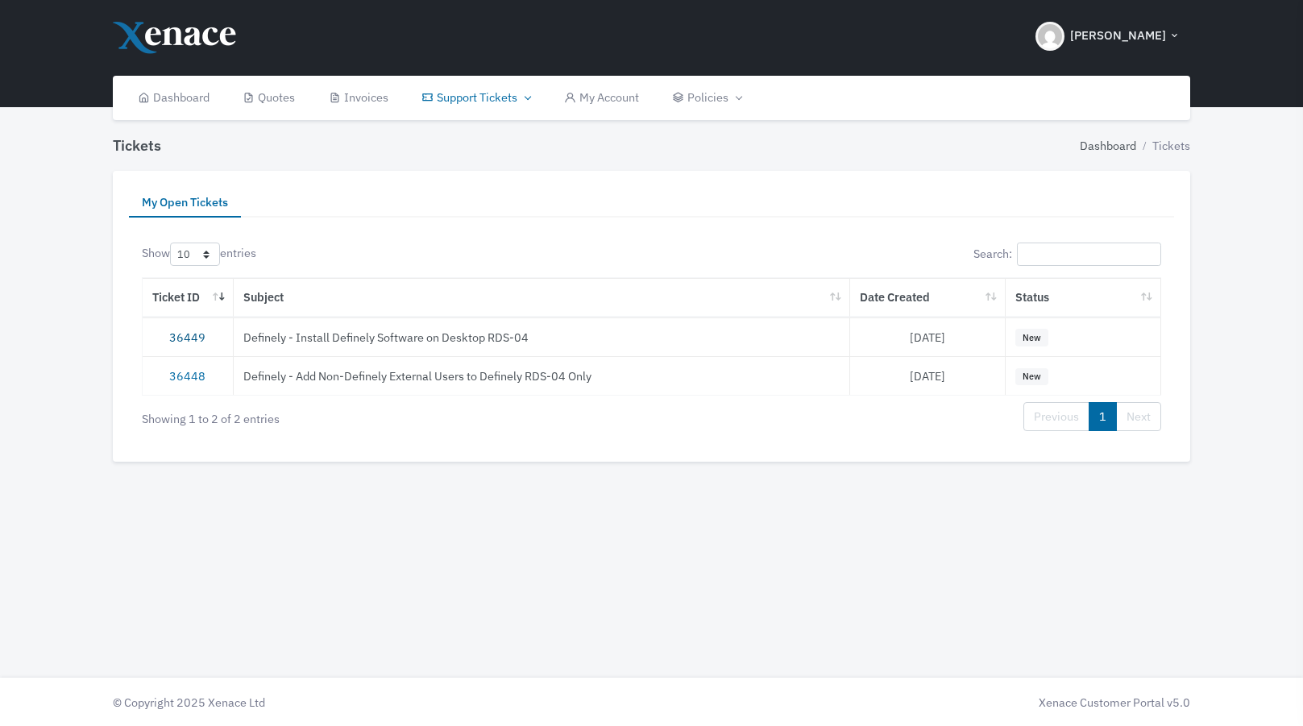
click at [183, 338] on link "36449" at bounding box center [187, 337] width 36 height 15
click at [181, 383] on link "36448" at bounding box center [187, 375] width 36 height 15
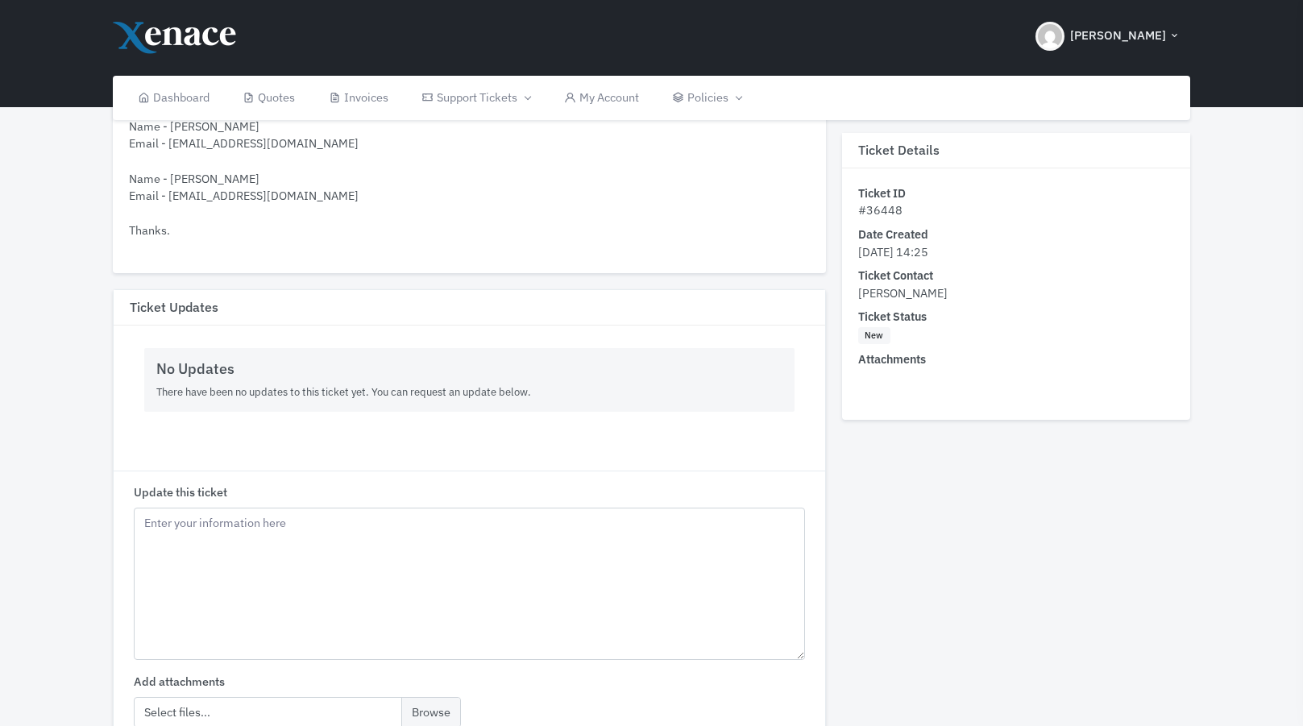
scroll to position [343, 0]
